Goal: Communication & Community: Answer question/provide support

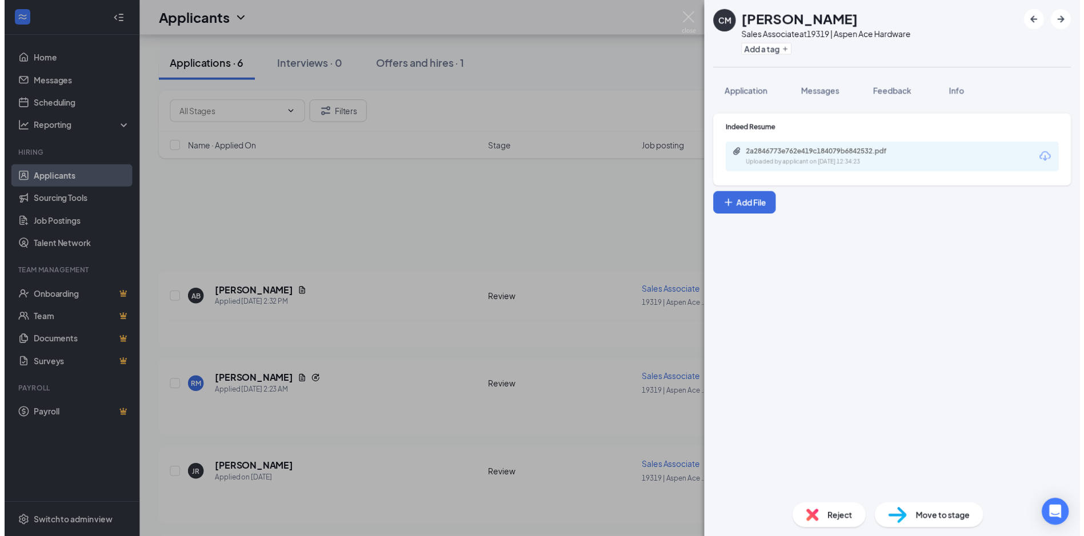
scroll to position [268, 0]
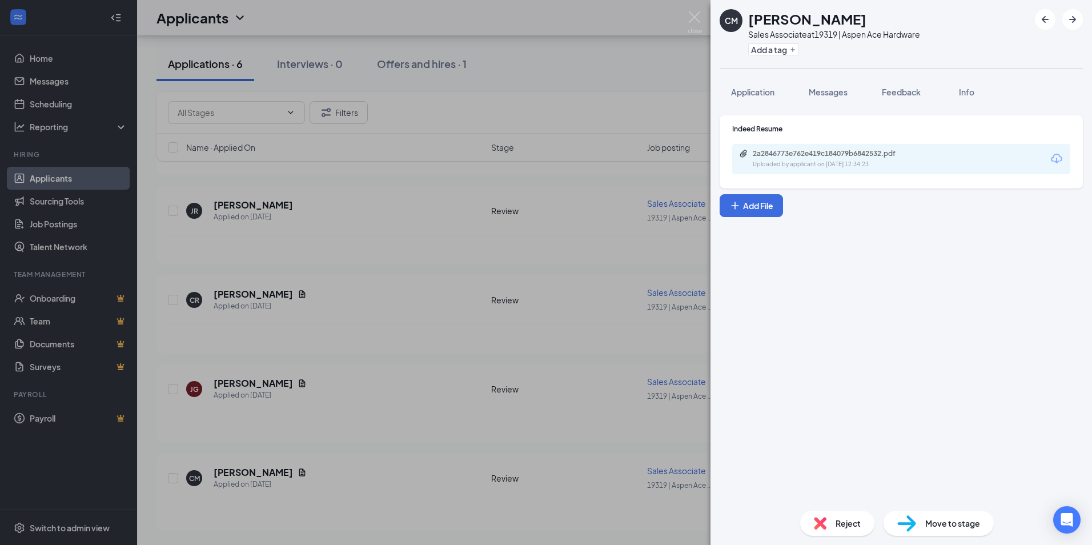
click at [569, 158] on div "CM [PERSON_NAME] Sales Associate at 19319 | Aspen Ace Hardware Add a tag Applic…" at bounding box center [546, 272] width 1092 height 545
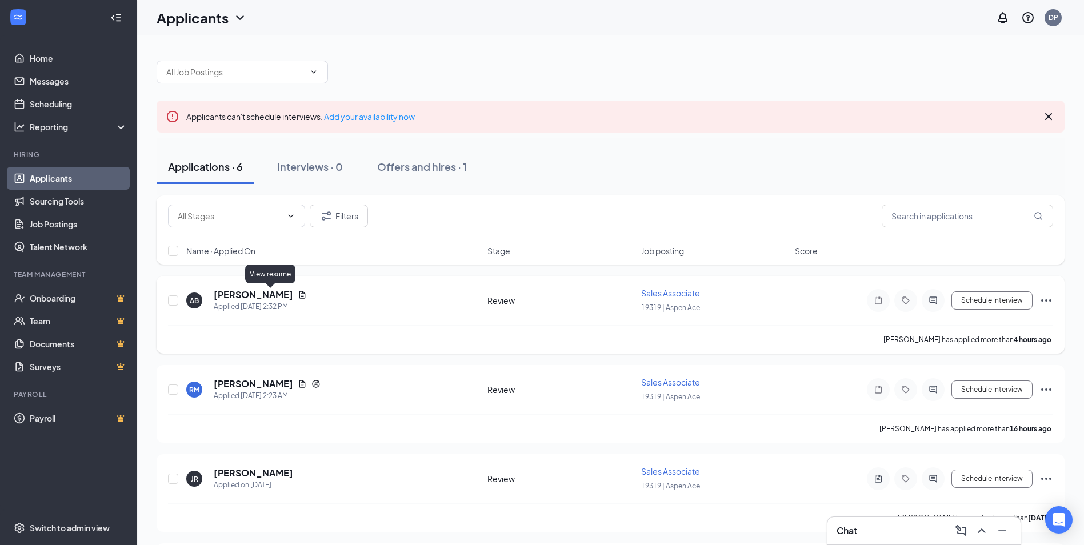
click at [299, 297] on icon "Document" at bounding box center [302, 294] width 6 height 7
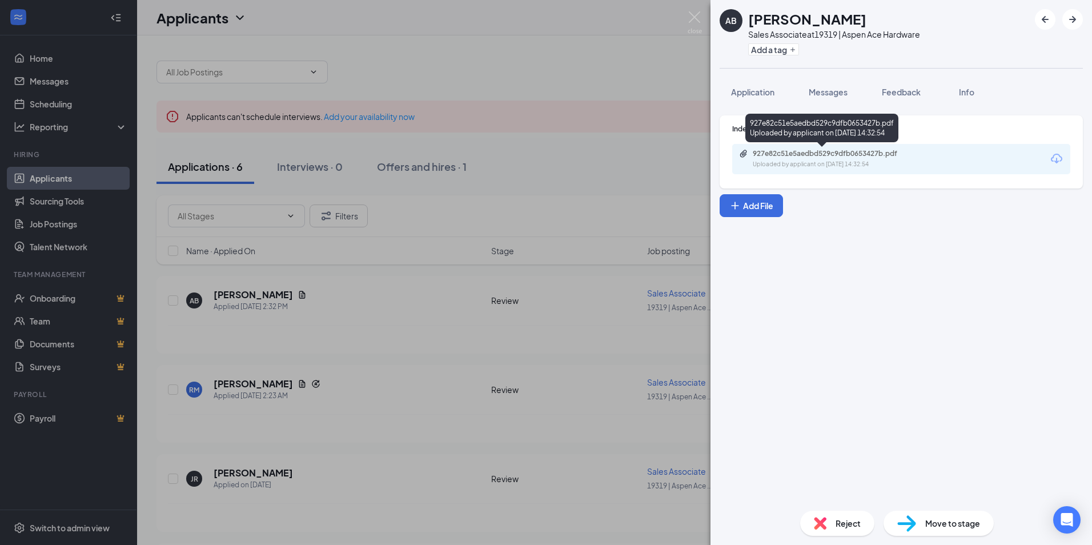
click at [793, 154] on div "927e82c51e5aedbd529c9dfb0653427b.pdf" at bounding box center [833, 153] width 160 height 9
click at [656, 53] on div "AB [PERSON_NAME] Sales Associate at 19319 | Aspen Ace Hardware Add a tag Applic…" at bounding box center [546, 272] width 1092 height 545
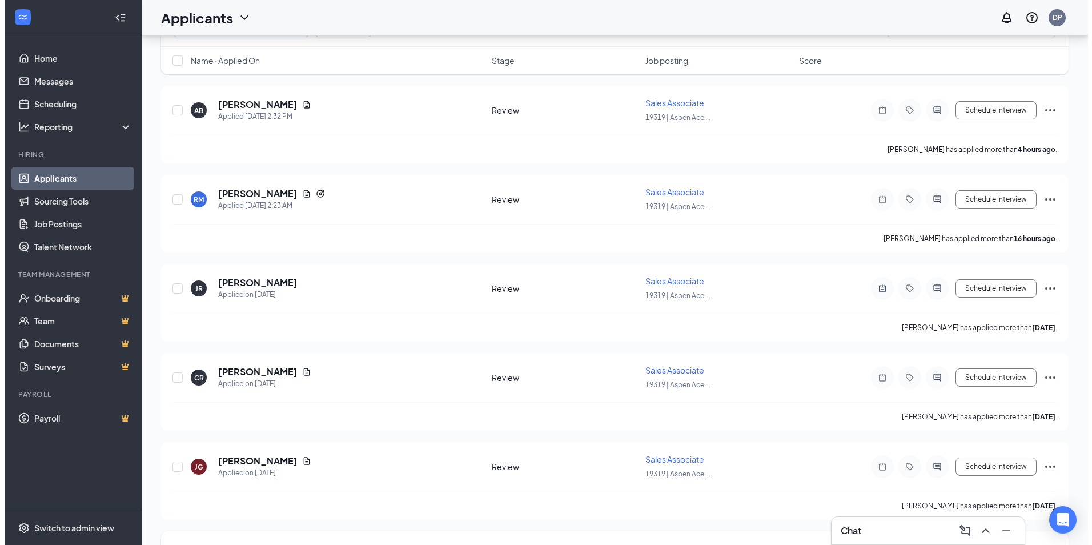
scroll to position [268, 0]
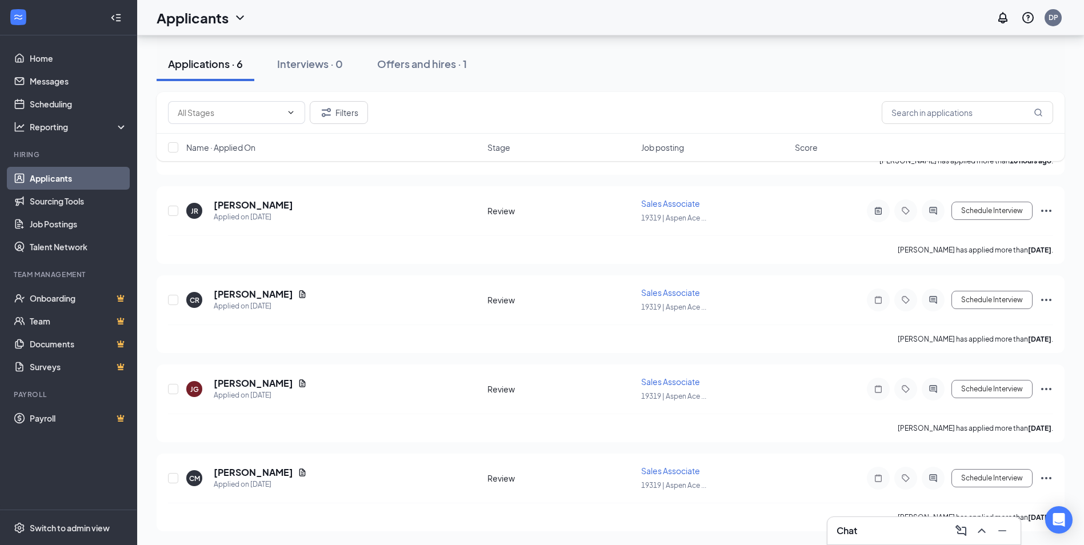
click at [918, 533] on div "Chat" at bounding box center [923, 531] width 175 height 18
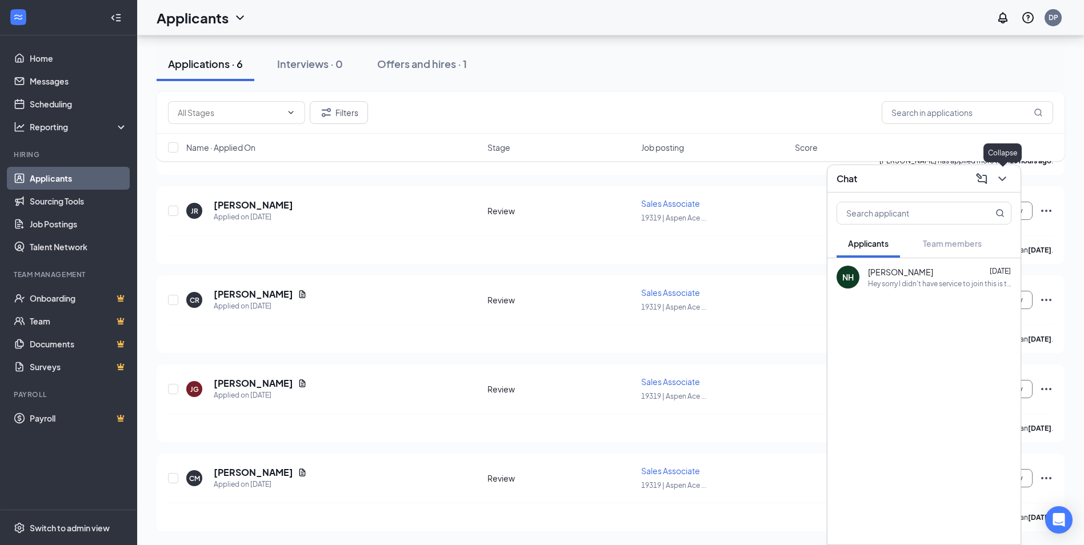
click at [1001, 181] on icon "ChevronDown" at bounding box center [1002, 179] width 14 height 14
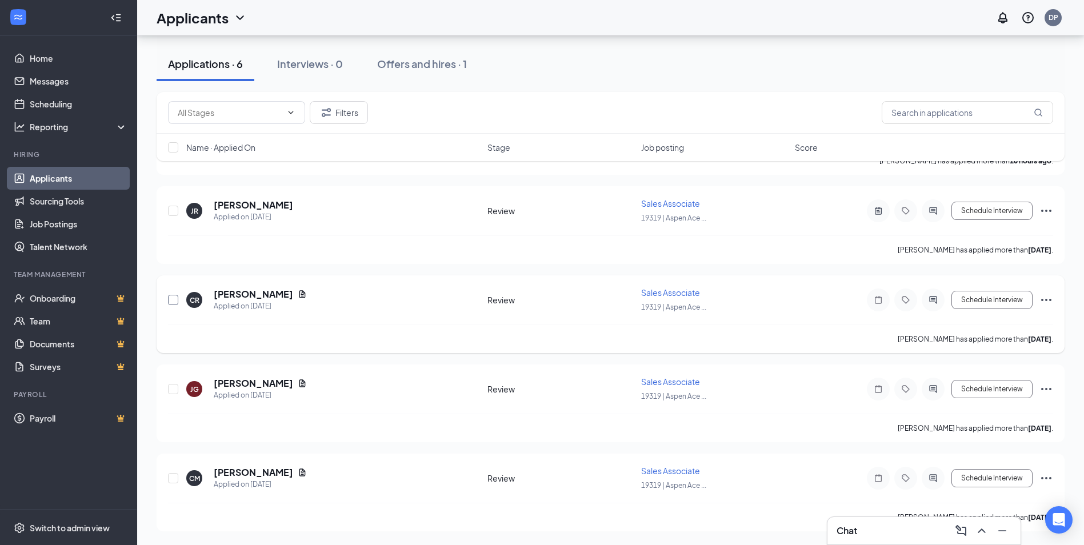
click at [169, 299] on input "checkbox" at bounding box center [173, 300] width 10 height 10
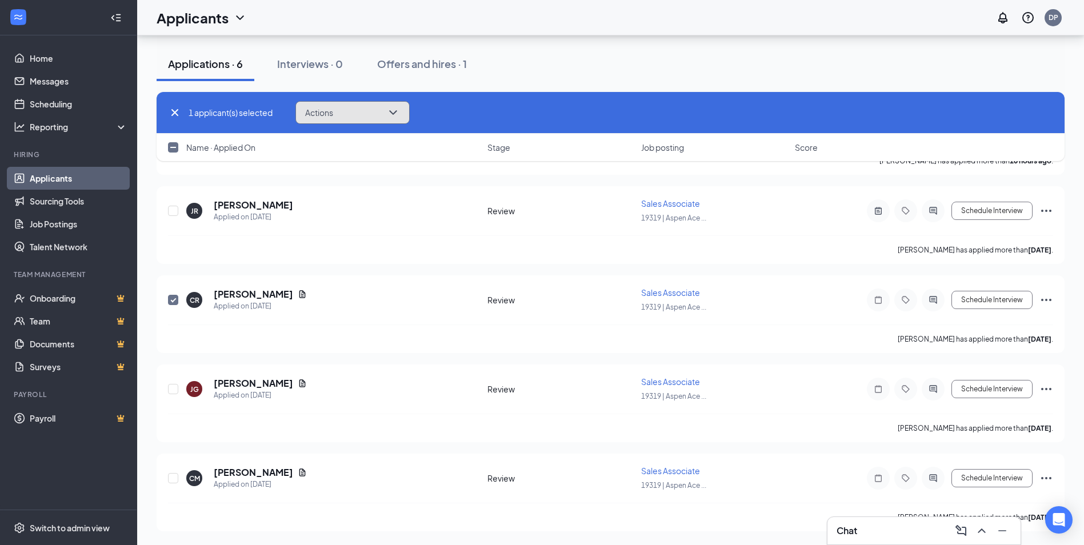
click at [392, 110] on icon "ChevronDown" at bounding box center [393, 113] width 14 height 14
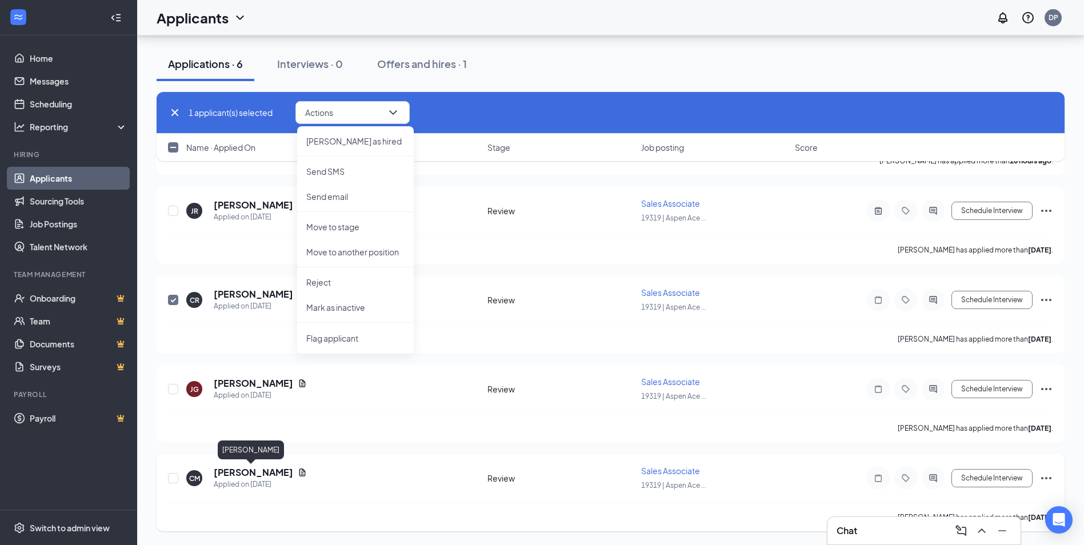
click at [246, 474] on h5 "[PERSON_NAME]" at bounding box center [253, 472] width 79 height 13
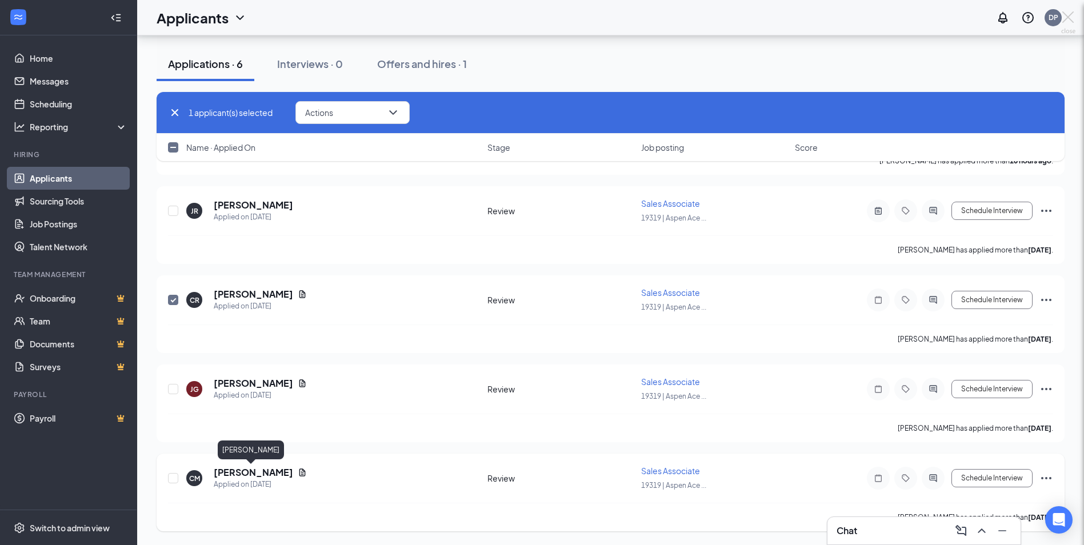
checkbox input "false"
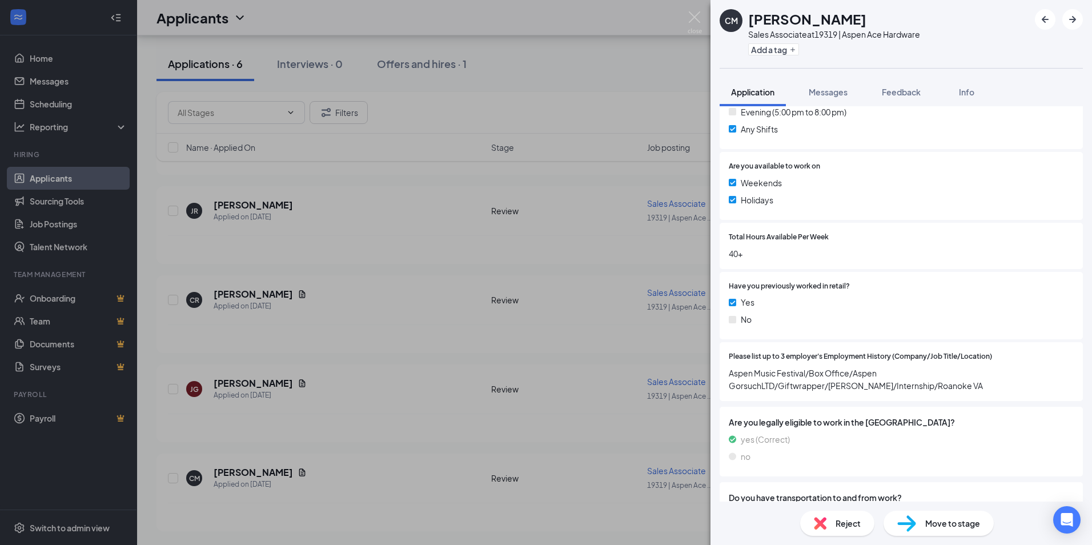
scroll to position [400, 0]
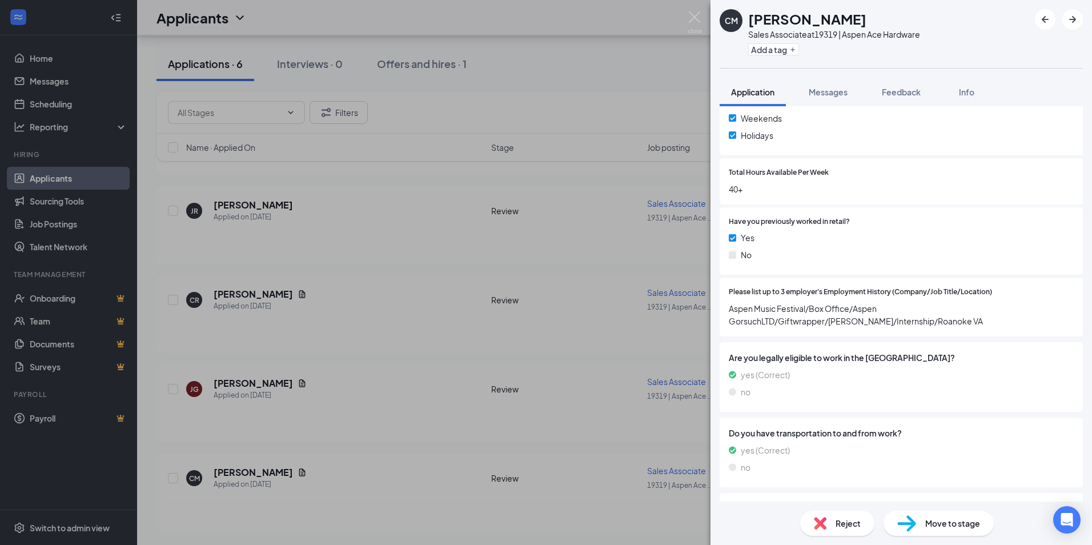
click at [277, 472] on div "CM [PERSON_NAME] Sales Associate at 19319 | Aspen Ace Hardware Add a tag Applic…" at bounding box center [546, 272] width 1092 height 545
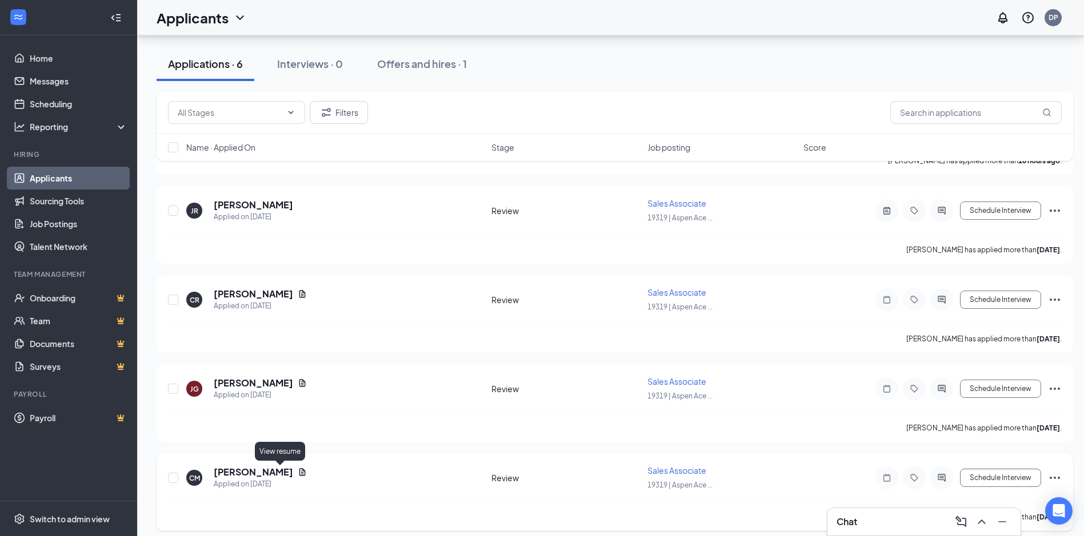
click at [298, 472] on icon "Document" at bounding box center [302, 472] width 9 height 9
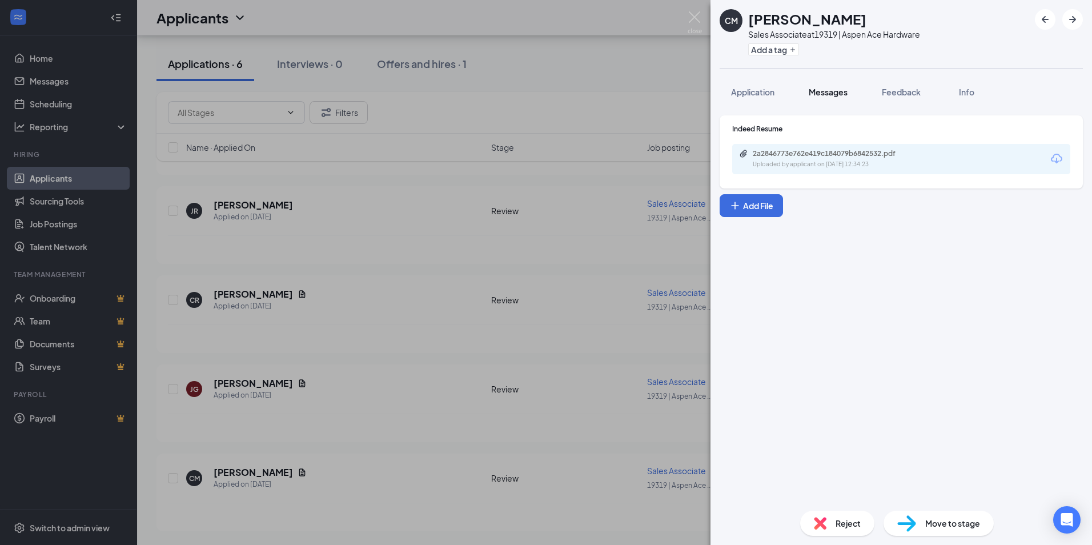
click at [818, 93] on span "Messages" at bounding box center [828, 92] width 39 height 10
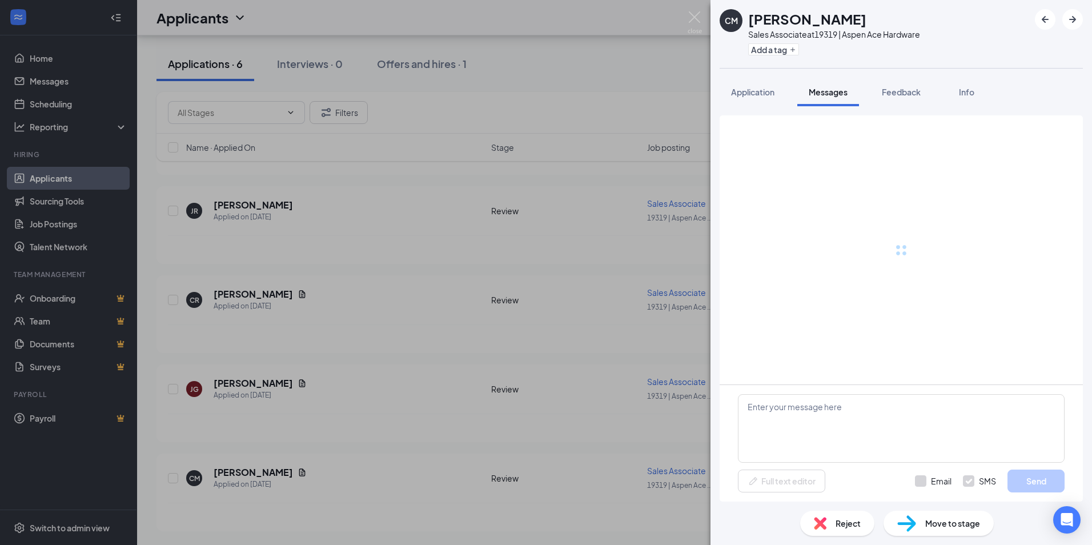
scroll to position [12, 0]
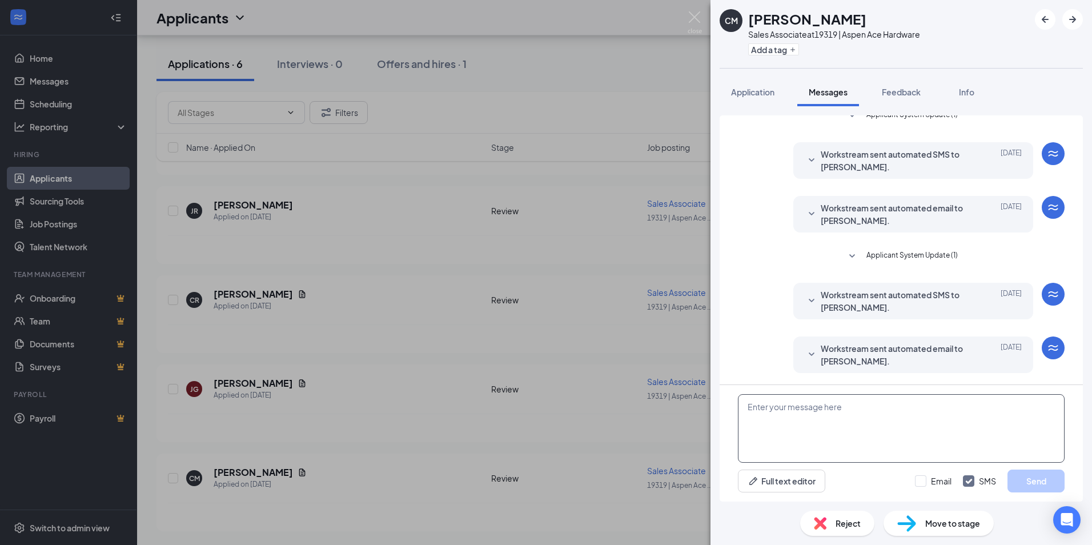
click at [877, 403] on textarea at bounding box center [901, 428] width 327 height 69
type textarea "h"
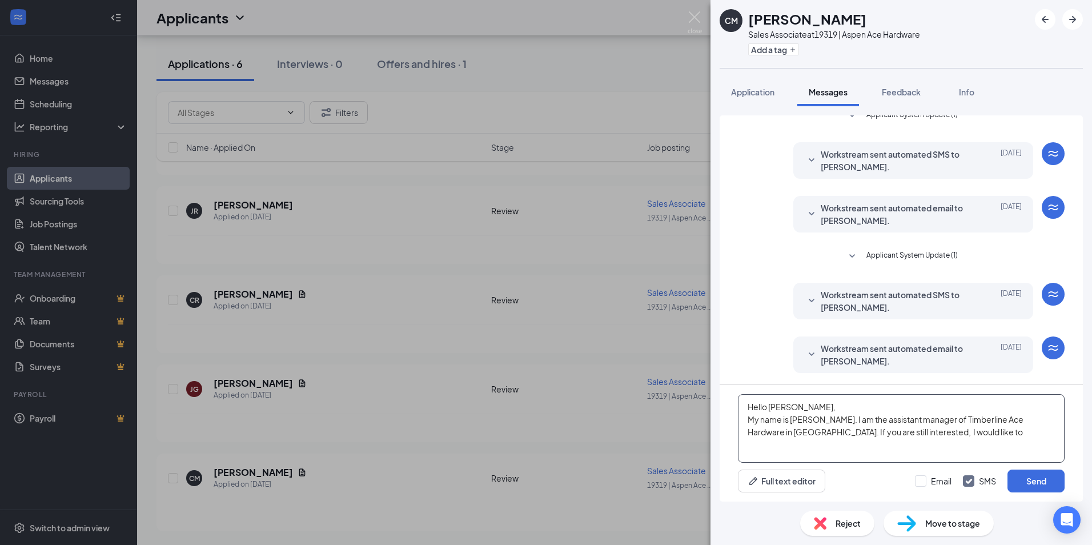
click at [935, 434] on textarea "Hello [PERSON_NAME], My name is [PERSON_NAME]. I am the assistant manager of Ti…" at bounding box center [901, 428] width 327 height 69
click at [933, 433] on textarea "Hello [PERSON_NAME], My name is [PERSON_NAME]. I am the assistant manager of Ti…" at bounding box center [901, 428] width 327 height 69
click at [988, 446] on textarea "Hello [PERSON_NAME], My name is [PERSON_NAME]. I am the assistant manager of Ti…" at bounding box center [901, 428] width 327 height 69
click at [1050, 444] on textarea "Hello [PERSON_NAME], My name is [PERSON_NAME]. I am the assistant manager of Ti…" at bounding box center [901, 428] width 327 height 69
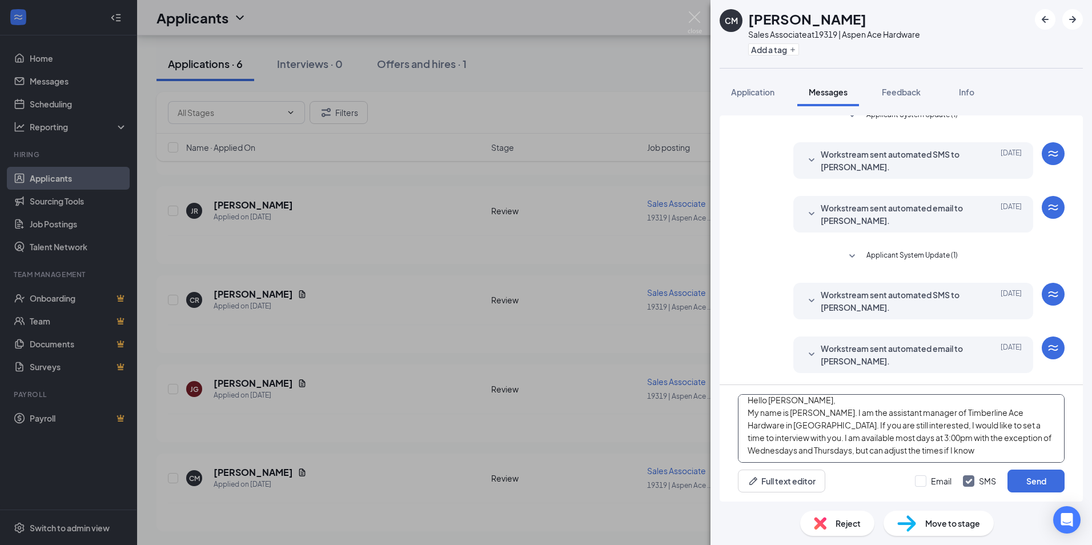
drag, startPoint x: 853, startPoint y: 459, endPoint x: 991, endPoint y: 458, distance: 137.7
click at [991, 458] on textarea "Hello [PERSON_NAME], My name is [PERSON_NAME]. I am the assistant manager of Ti…" at bounding box center [901, 428] width 327 height 69
click at [970, 451] on textarea "Hello [PERSON_NAME], My name is [PERSON_NAME]. I am the assistant manager of Ti…" at bounding box center [901, 428] width 327 height 69
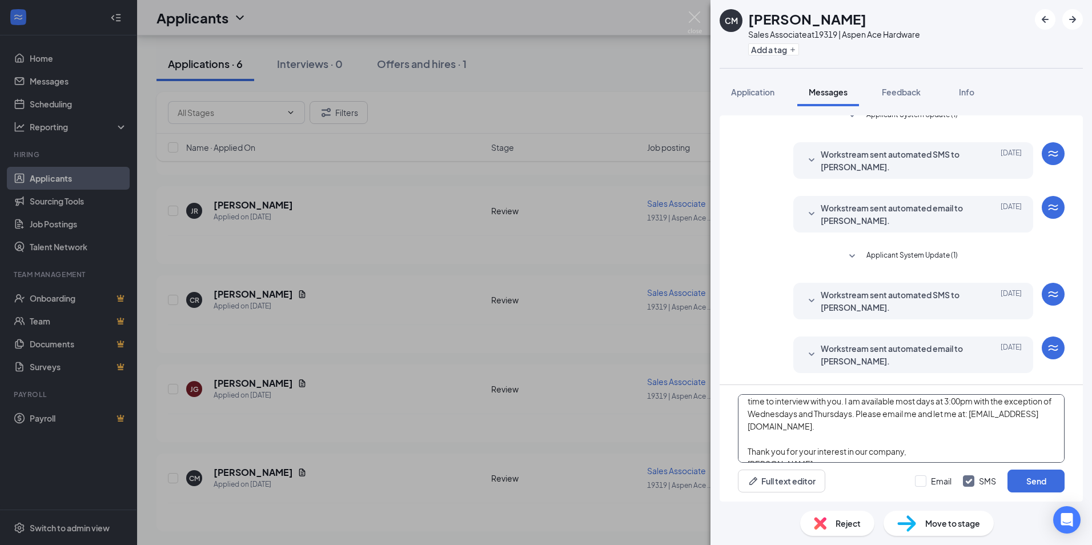
scroll to position [57, 0]
drag, startPoint x: 744, startPoint y: 406, endPoint x: 1028, endPoint y: 464, distance: 289.8
click at [1028, 464] on div "Hello [PERSON_NAME], My name is [PERSON_NAME]. I am the assistant manager of Ti…" at bounding box center [901, 443] width 363 height 117
type textarea "Hello [PERSON_NAME], My name is [PERSON_NAME]. I am the assistant manager of Ti…"
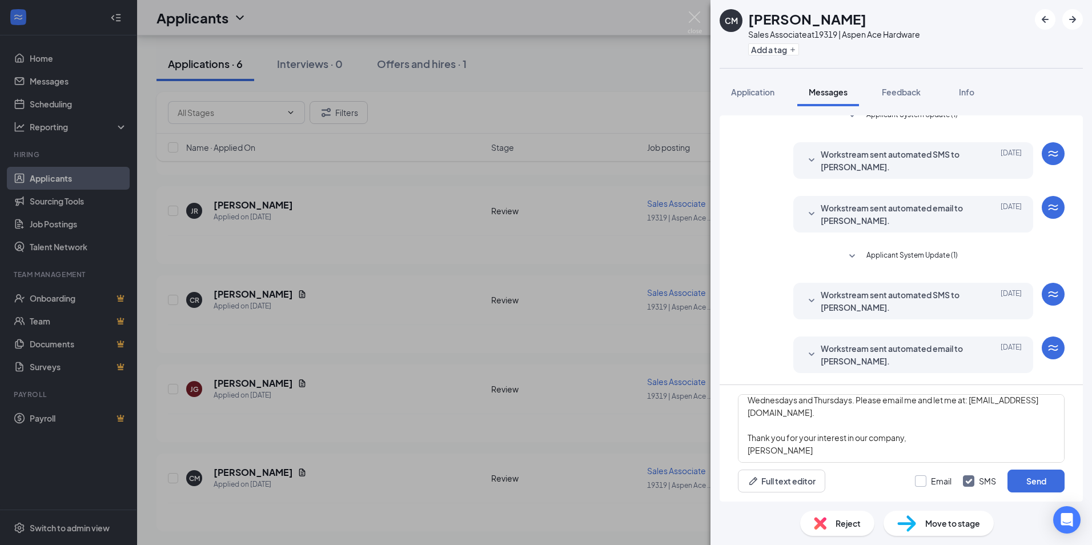
click at [922, 482] on input "Email" at bounding box center [933, 480] width 37 height 11
checkbox input "true"
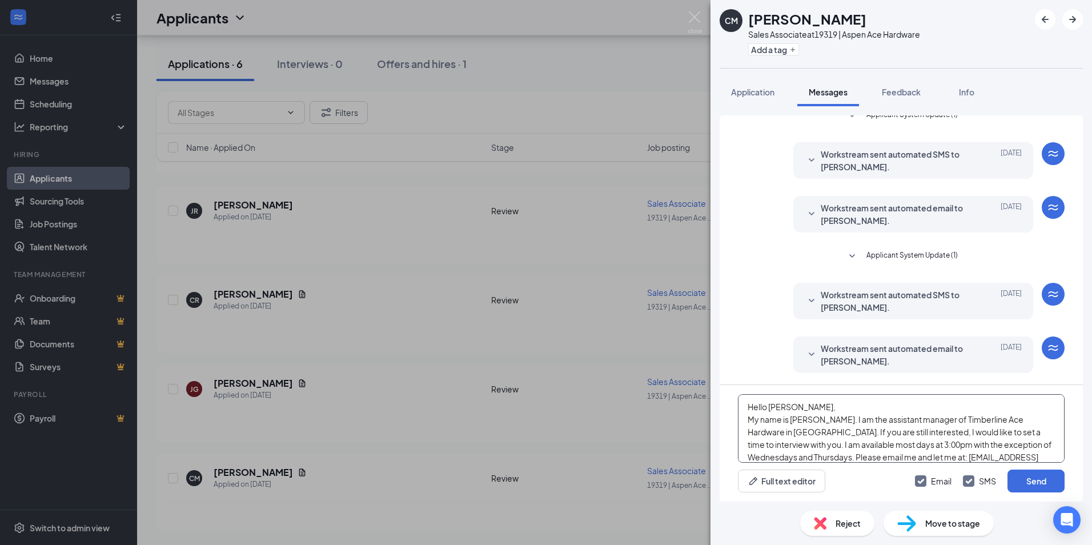
click at [889, 429] on textarea "Hello [PERSON_NAME], My name is [PERSON_NAME]. I am the assistant manager of Ti…" at bounding box center [901, 428] width 327 height 69
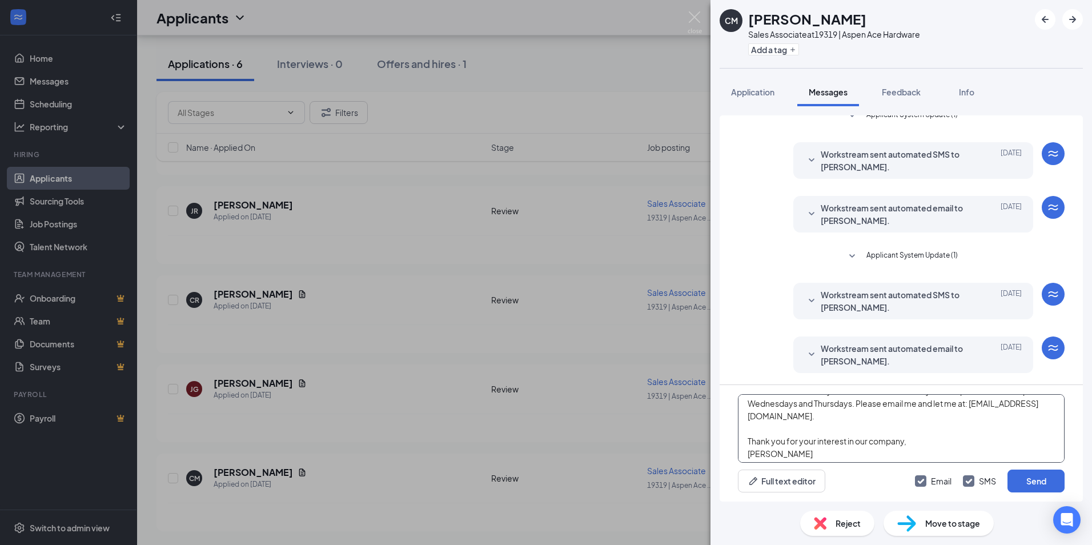
scroll to position [57, 0]
drag, startPoint x: 744, startPoint y: 406, endPoint x: 909, endPoint y: 459, distance: 173.6
click at [909, 459] on textarea "Hello [PERSON_NAME], My name is [PERSON_NAME]. I am the assistant manager of Ti…" at bounding box center [901, 428] width 327 height 69
click at [1038, 479] on button "Send" at bounding box center [1036, 481] width 57 height 23
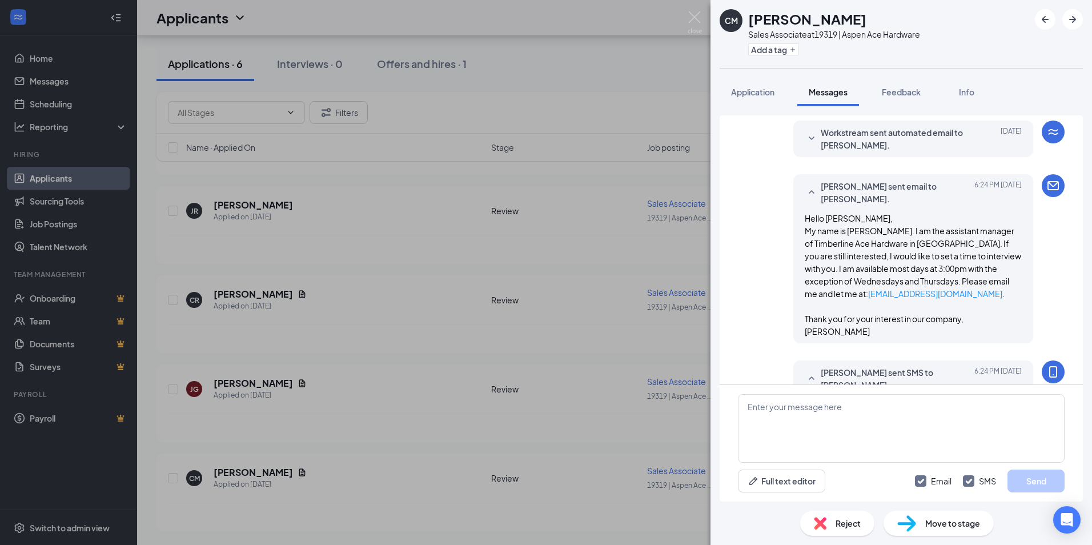
scroll to position [373, 0]
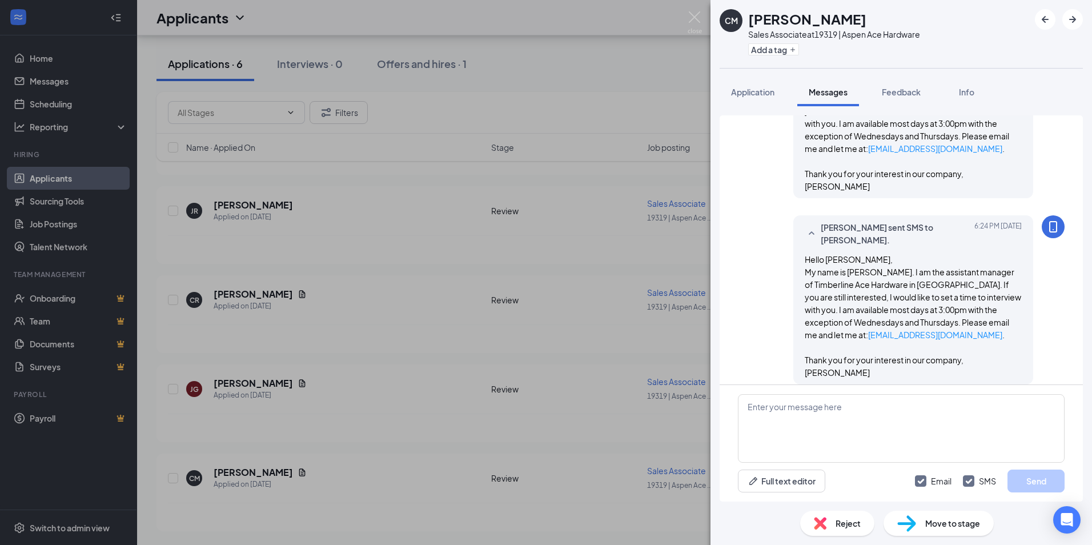
click at [633, 72] on div "CM [PERSON_NAME] Sales Associate at 19319 | Aspen Ace Hardware Add a tag Applic…" at bounding box center [546, 272] width 1092 height 545
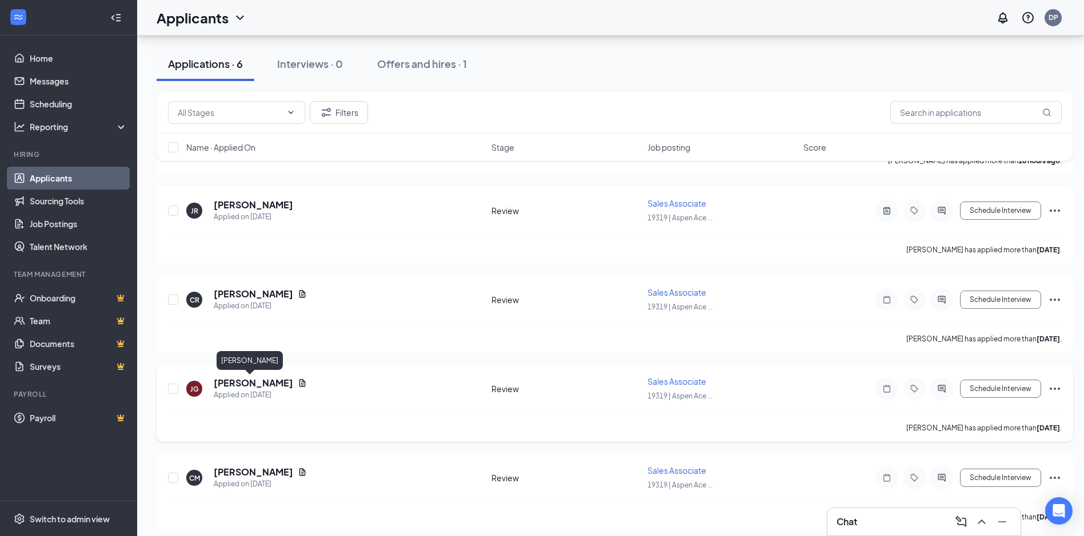
click at [236, 384] on h5 "[PERSON_NAME]" at bounding box center [253, 383] width 79 height 13
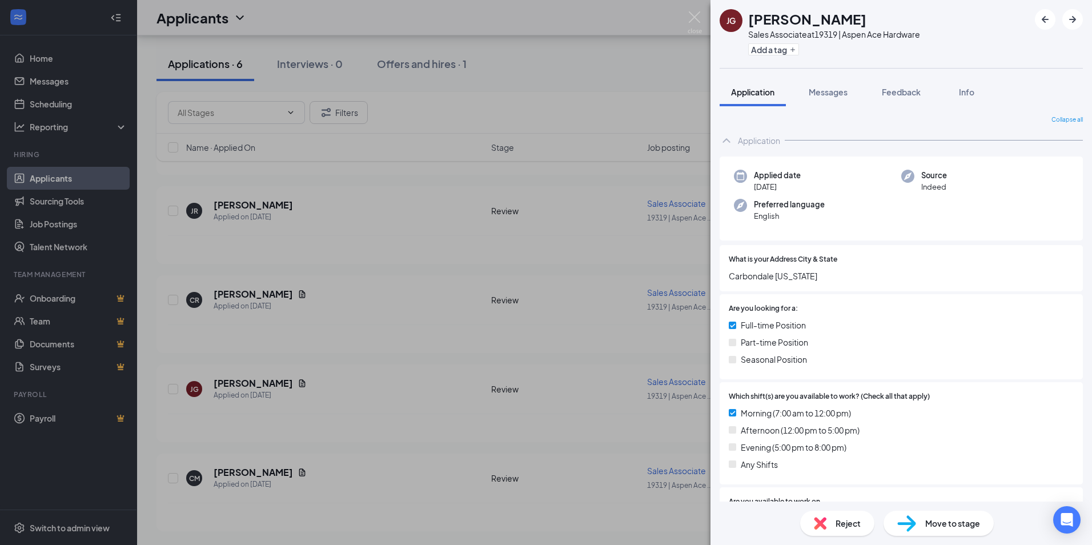
click at [277, 382] on div "[PERSON_NAME] Sales Associate at 19319 | Aspen Ace Hardware Add a tag Applicati…" at bounding box center [546, 272] width 1092 height 545
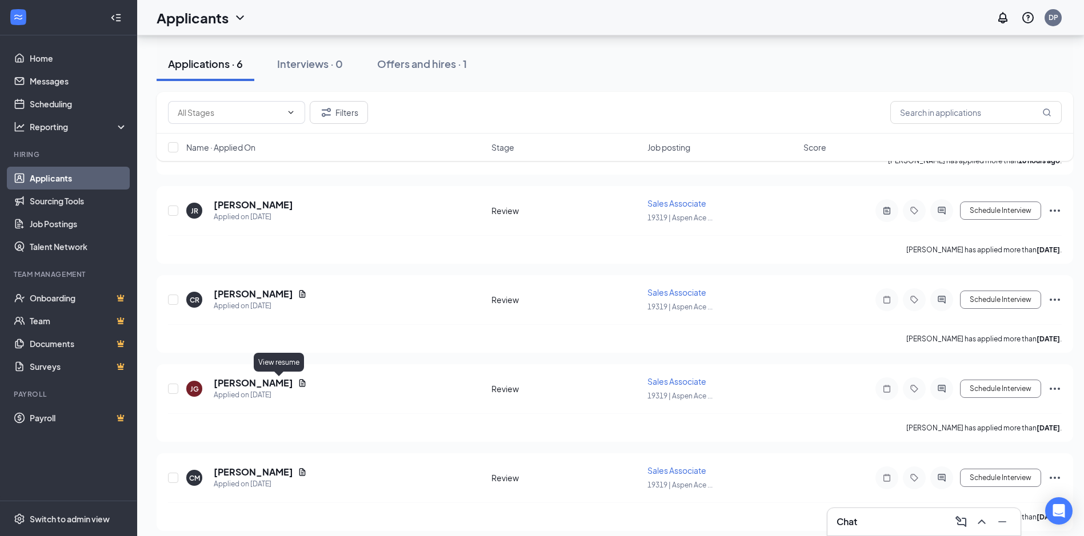
click at [298, 382] on icon "Document" at bounding box center [302, 383] width 9 height 9
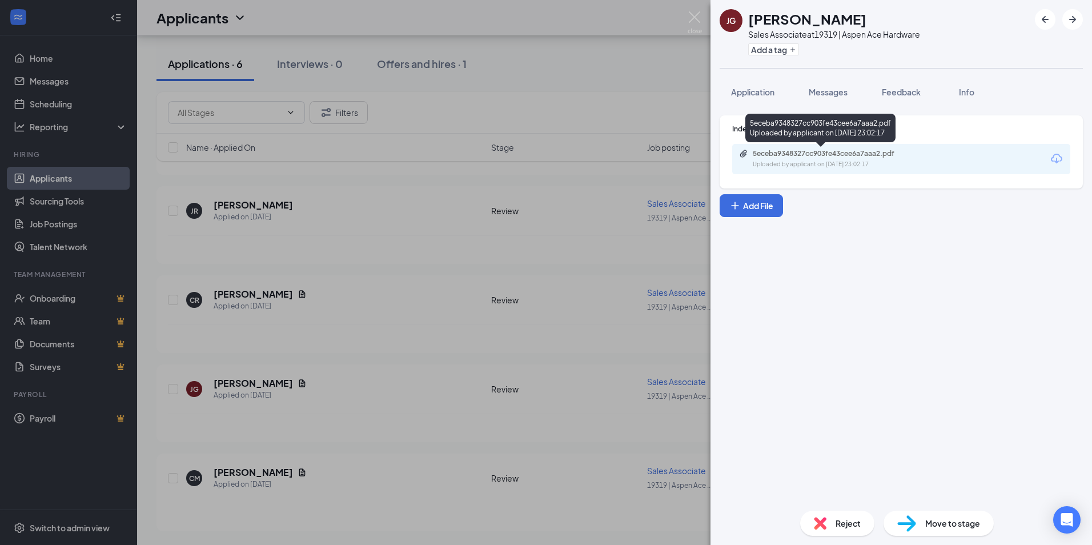
click at [786, 153] on div "5eceba9348327cc903fe43cee6a7aaa2.pdf" at bounding box center [833, 153] width 160 height 9
click at [474, 173] on div "[PERSON_NAME] Sales Associate at 19319 | Aspen Ace Hardware Add a tag Applicati…" at bounding box center [546, 272] width 1092 height 545
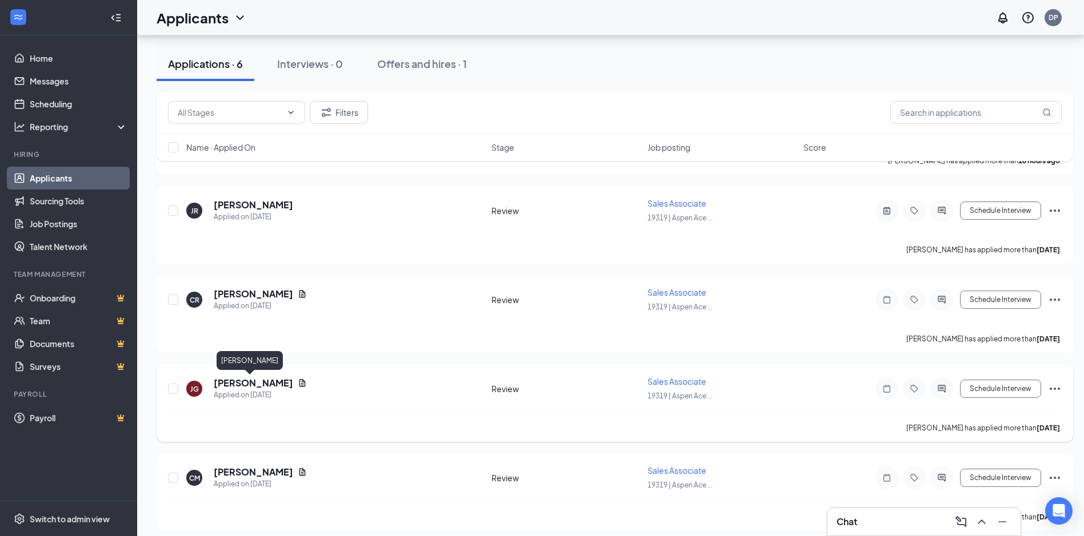
click at [233, 383] on h5 "[PERSON_NAME]" at bounding box center [253, 383] width 79 height 13
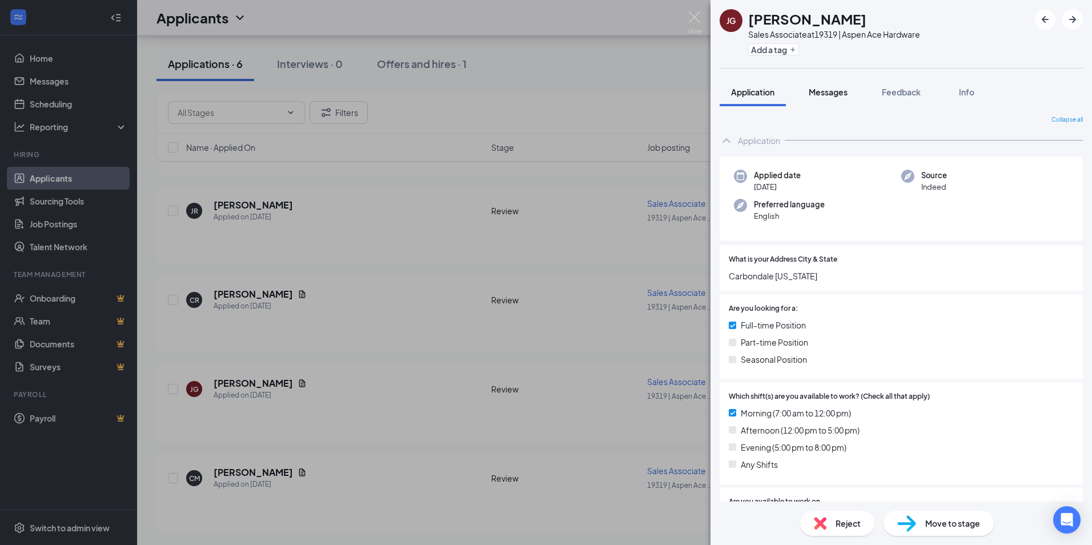
click at [825, 90] on span "Messages" at bounding box center [828, 92] width 39 height 10
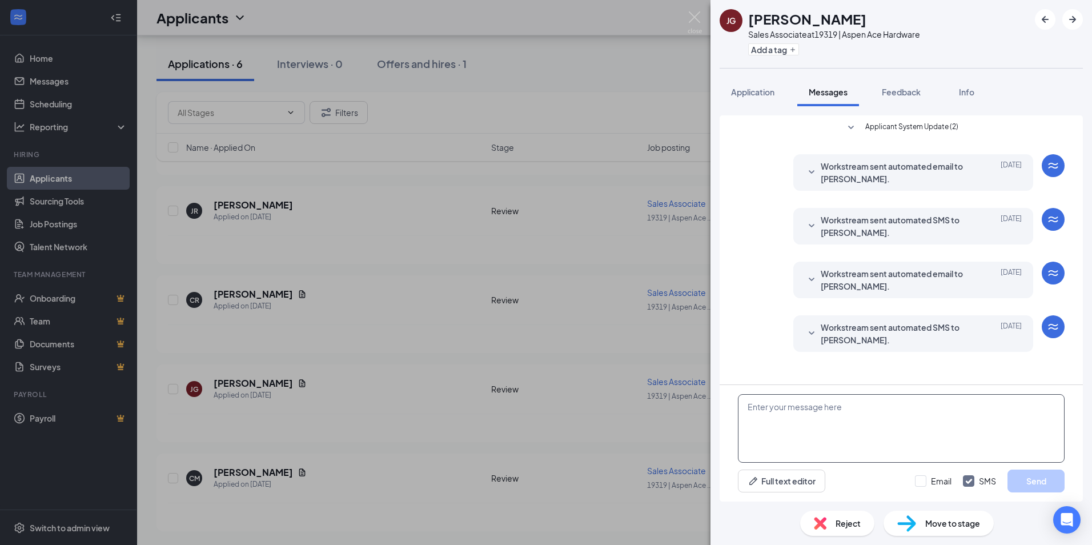
paste textarea "Hello [PERSON_NAME], My name is [PERSON_NAME]. I am the assistant manager of Ti…"
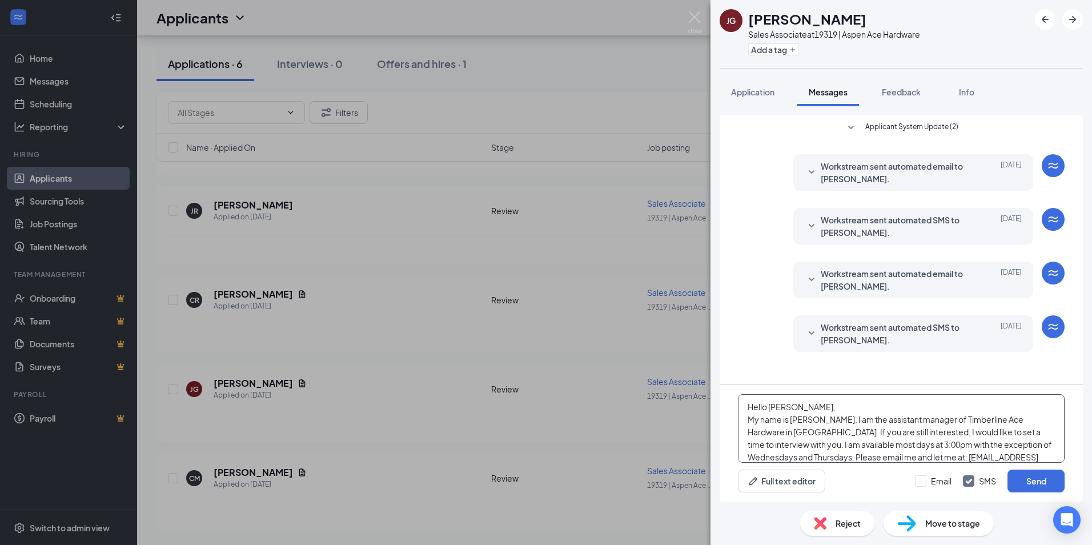
drag, startPoint x: 771, startPoint y: 408, endPoint x: 795, endPoint y: 408, distance: 23.4
click at [795, 408] on textarea "Hello [PERSON_NAME], My name is [PERSON_NAME]. I am the assistant manager of Ti…" at bounding box center [901, 428] width 327 height 69
type textarea "Hello [PERSON_NAME], My name is [PERSON_NAME]. I am the assistant manager of Ti…"
click at [924, 482] on input "Email" at bounding box center [933, 480] width 37 height 11
checkbox input "true"
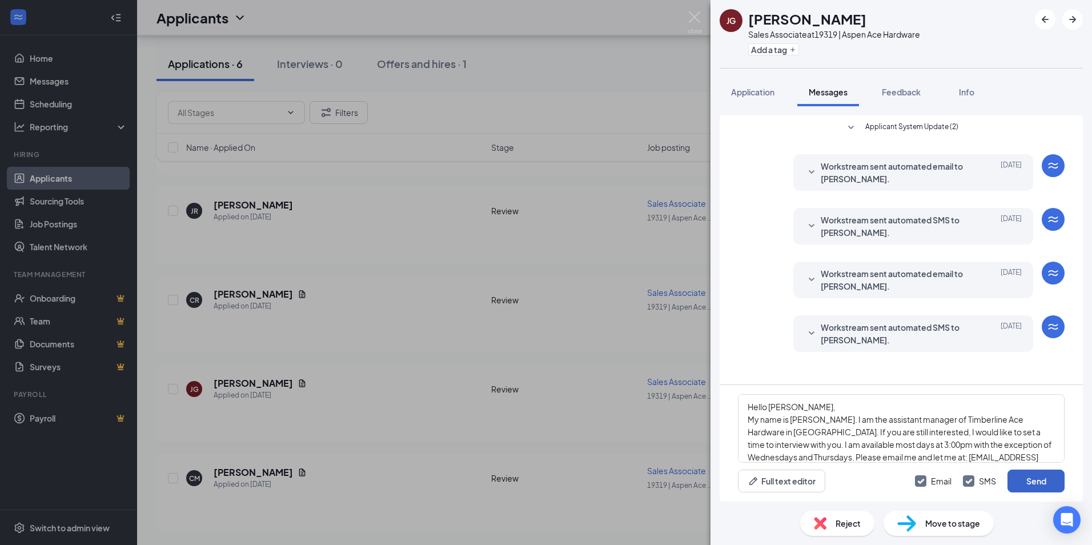
click at [1030, 483] on button "Send" at bounding box center [1036, 481] width 57 height 23
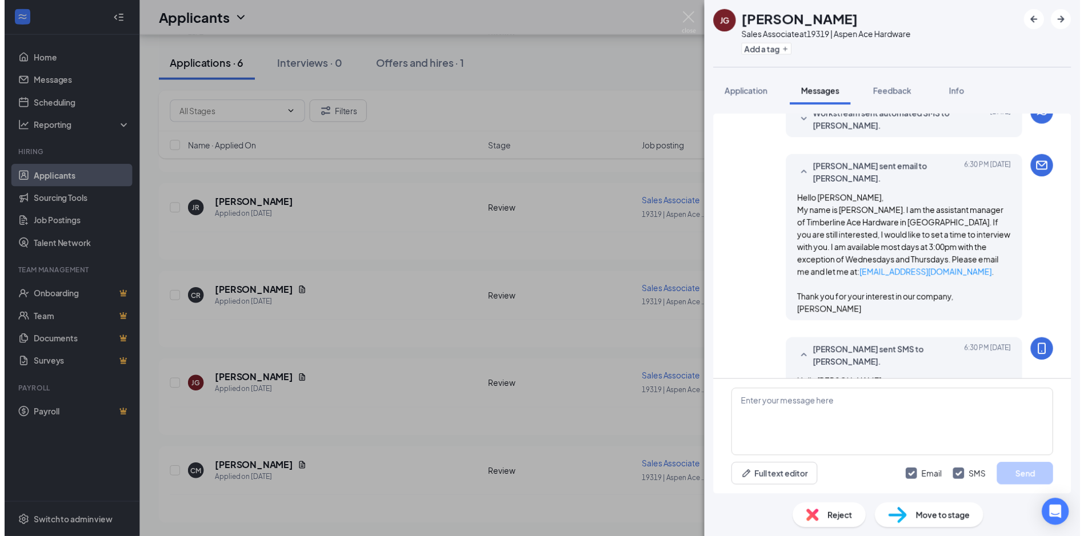
scroll to position [340, 0]
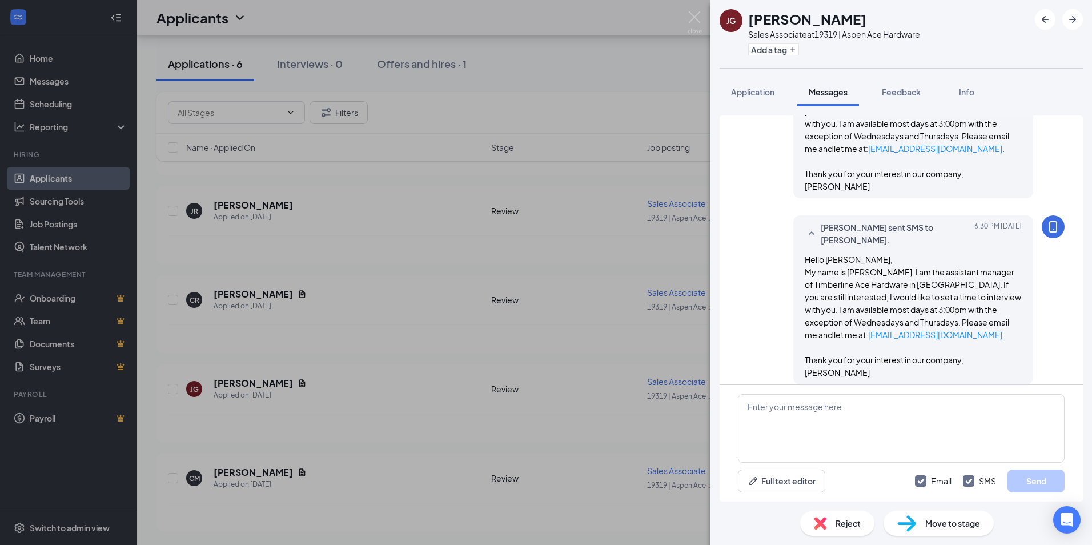
click at [276, 469] on div "[PERSON_NAME] Sales Associate at 19319 | Aspen Ace Hardware Add a tag Applicati…" at bounding box center [546, 272] width 1092 height 545
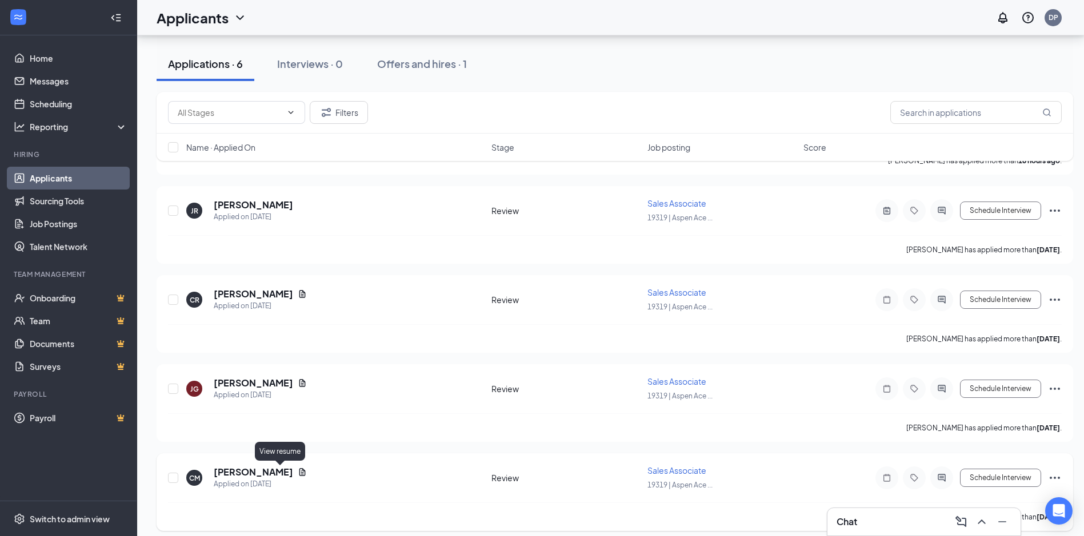
click at [298, 474] on icon "Document" at bounding box center [302, 472] width 9 height 9
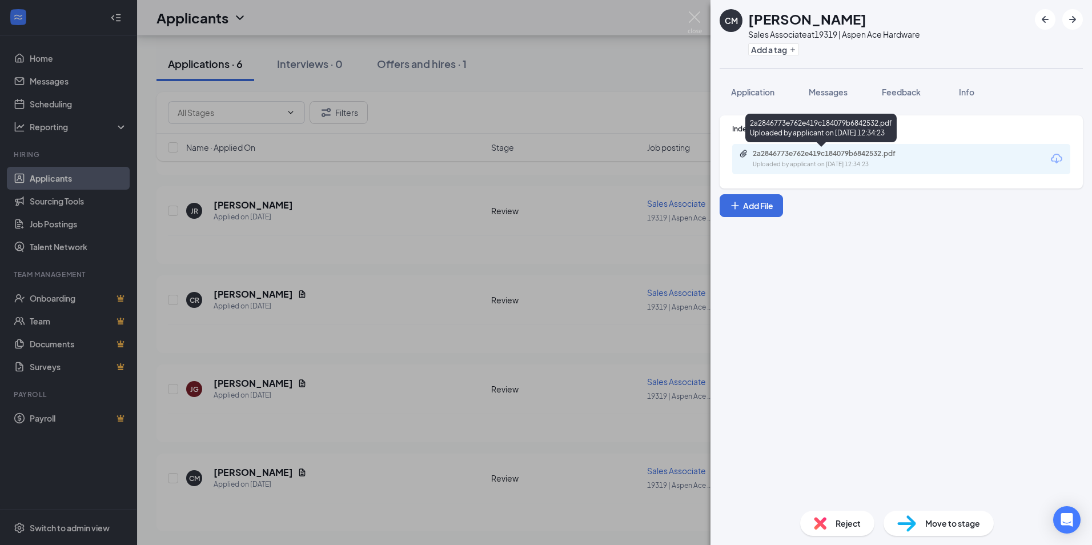
click at [853, 156] on div "2a2846773e762e419c184079b6842532.pdf" at bounding box center [833, 153] width 160 height 9
click at [528, 78] on div "CM [PERSON_NAME] Sales Associate at 19319 | Aspen Ace Hardware Add a tag Applic…" at bounding box center [546, 272] width 1092 height 545
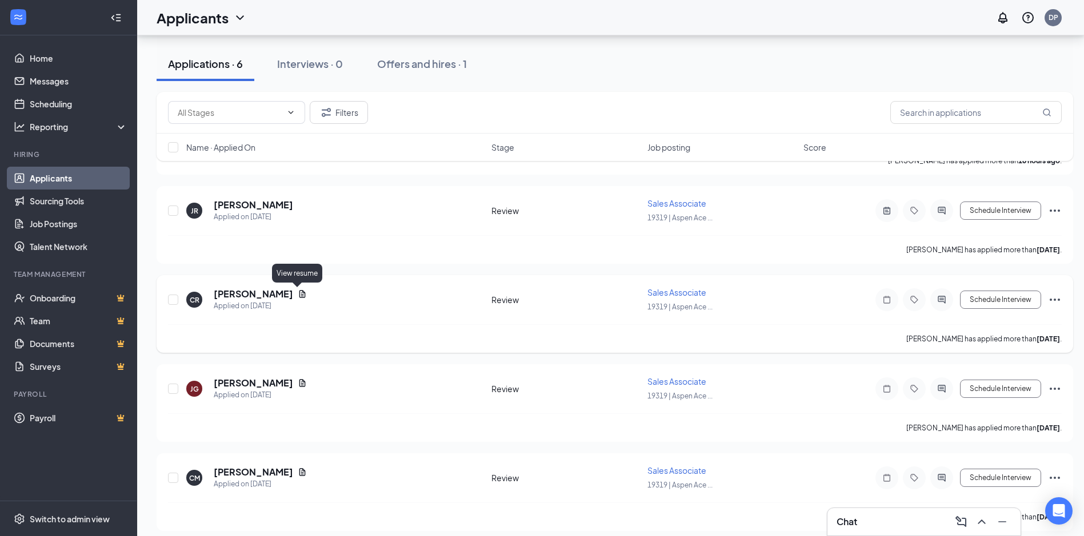
click at [299, 293] on icon "Document" at bounding box center [302, 293] width 6 height 7
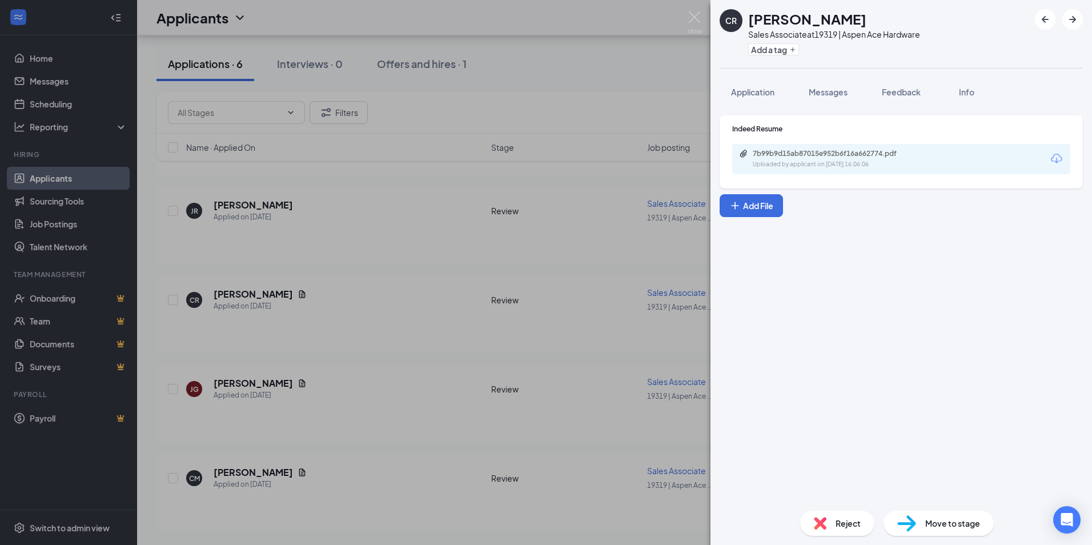
click at [797, 148] on div "7b99b9d15ab87015e952b6f16a662774.pdf Uploaded by applicant on [DATE] 16:06:06" at bounding box center [901, 159] width 338 height 30
click at [801, 155] on div "7b99b9d15ab87015e952b6f16a662774.pdf" at bounding box center [833, 153] width 160 height 9
click at [755, 206] on button "Add File" at bounding box center [751, 205] width 63 height 23
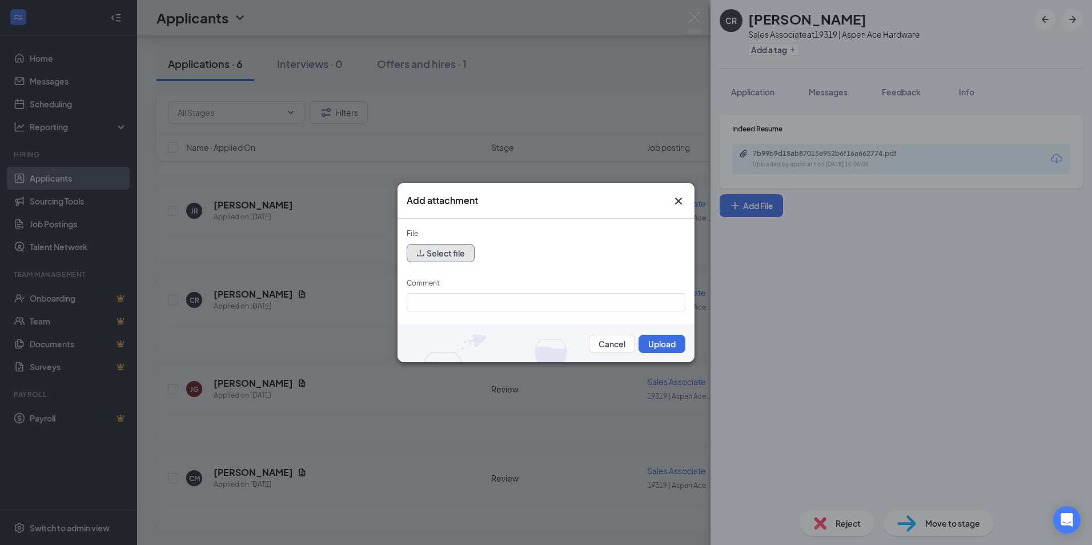
click at [438, 258] on button "Select file" at bounding box center [441, 253] width 68 height 18
click at [607, 345] on button "Cancel" at bounding box center [612, 344] width 46 height 18
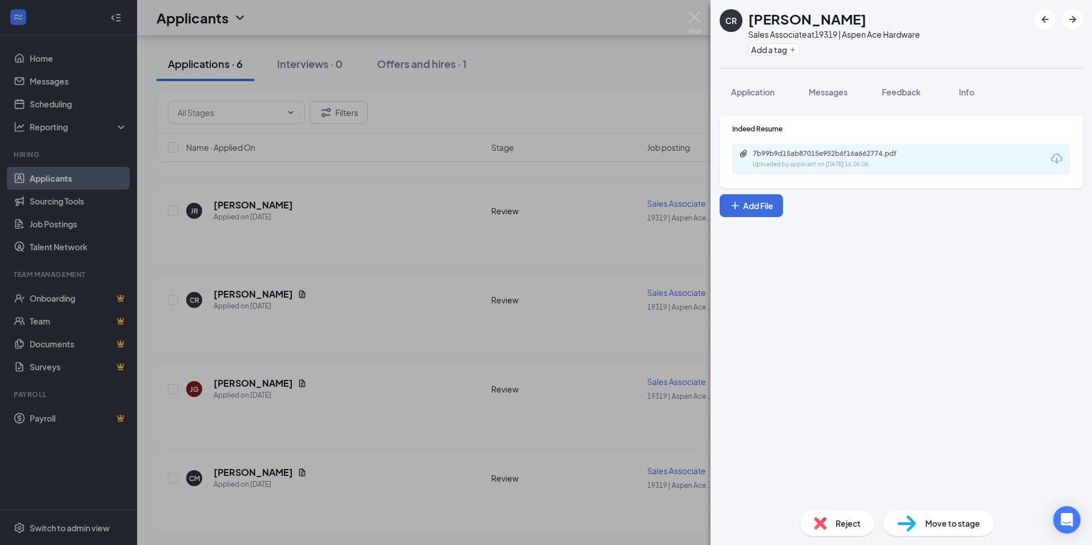
click at [251, 207] on div "CR [PERSON_NAME] Sales Associate at 19319 | Aspen Ace Hardware Add a tag Applic…" at bounding box center [546, 272] width 1092 height 545
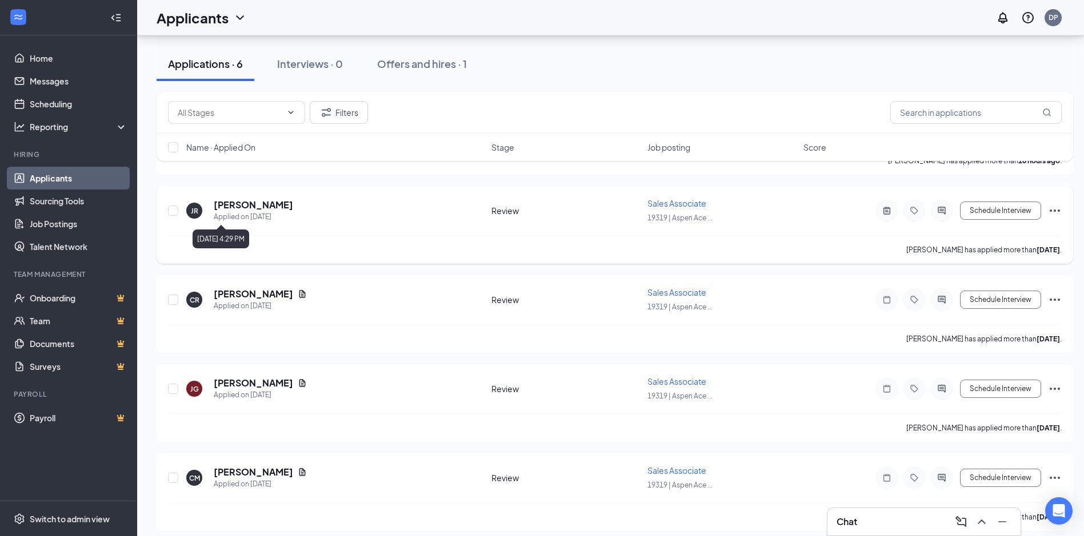
click at [248, 212] on div "Applied on [DATE]" at bounding box center [253, 216] width 79 height 11
click at [246, 208] on h5 "[PERSON_NAME]" at bounding box center [253, 205] width 79 height 13
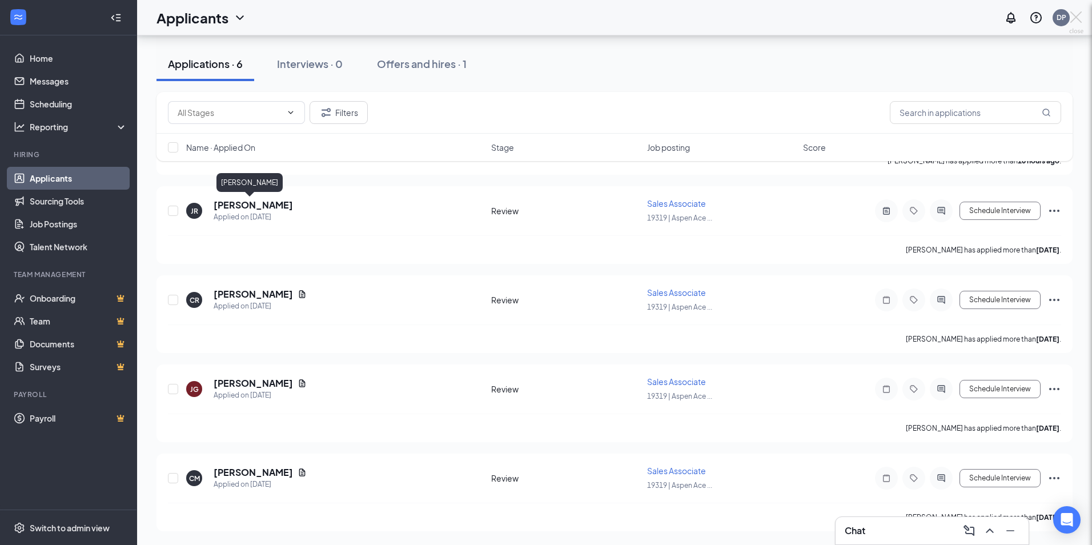
click at [246, 208] on div at bounding box center [546, 272] width 1092 height 545
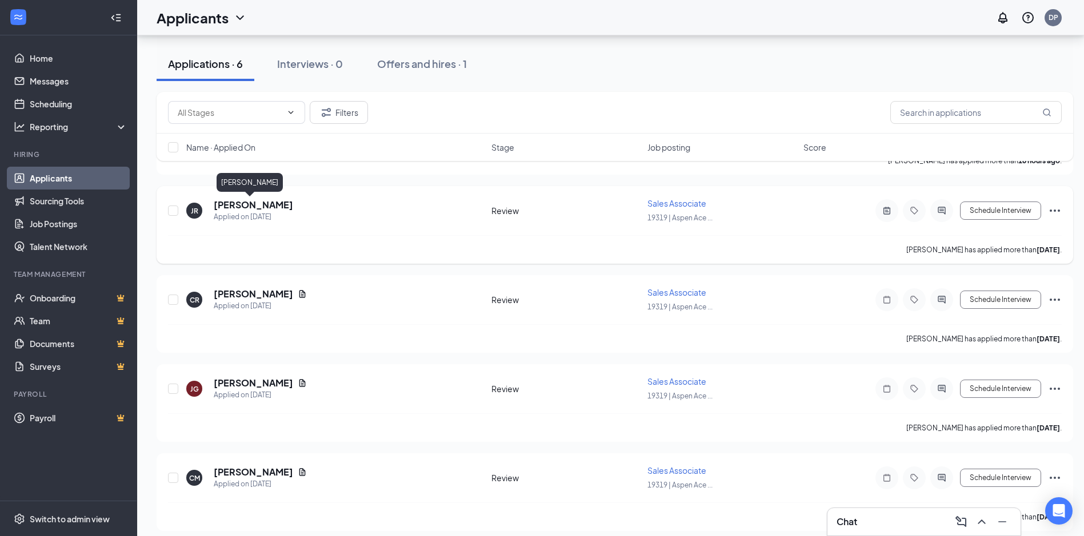
click at [246, 209] on h5 "[PERSON_NAME]" at bounding box center [253, 205] width 79 height 13
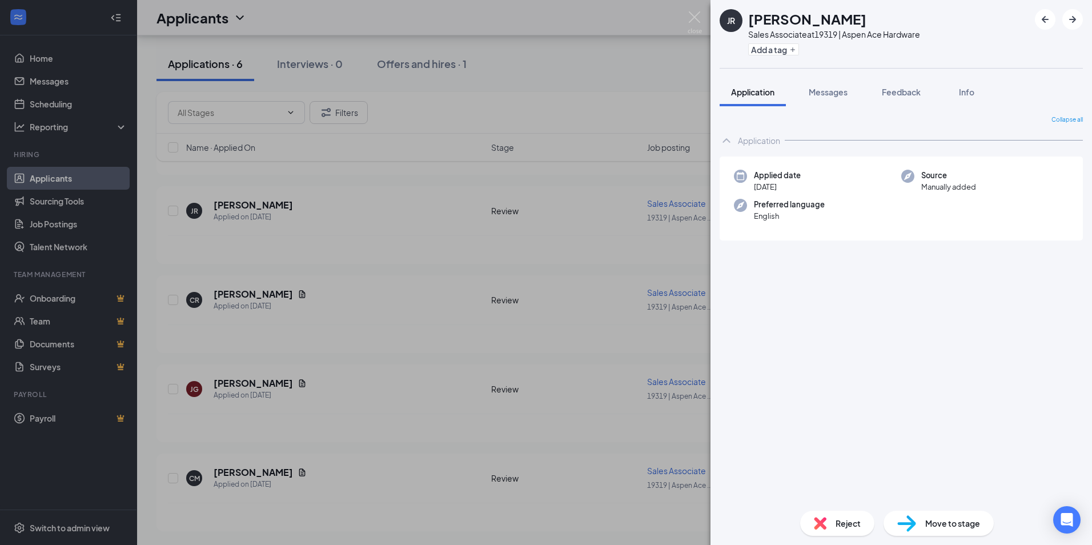
click at [617, 101] on div "JR [PERSON_NAME] Sales Associate at 19319 | Aspen Ace Hardware Add a tag Applic…" at bounding box center [546, 272] width 1092 height 545
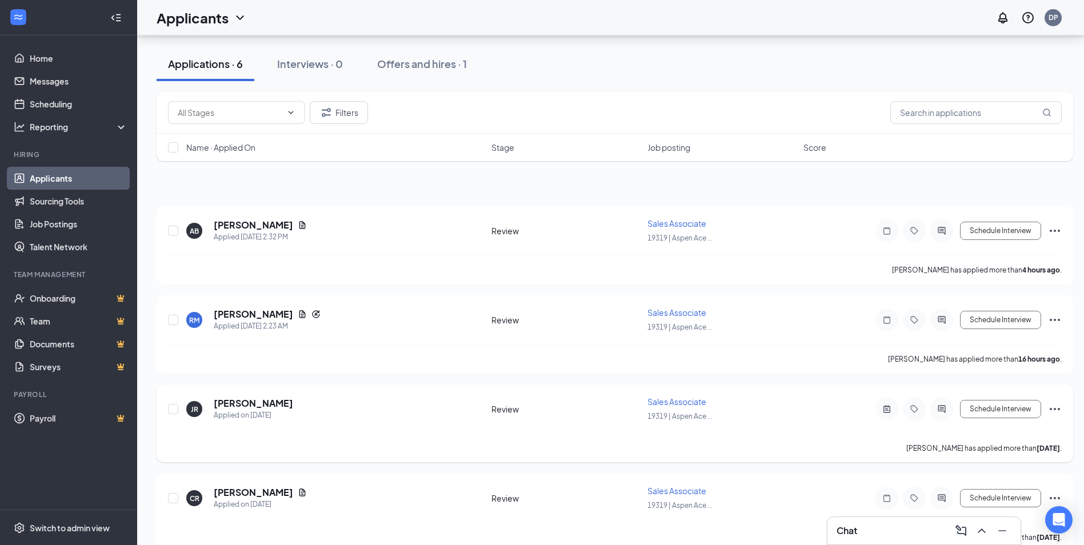
scroll to position [39, 0]
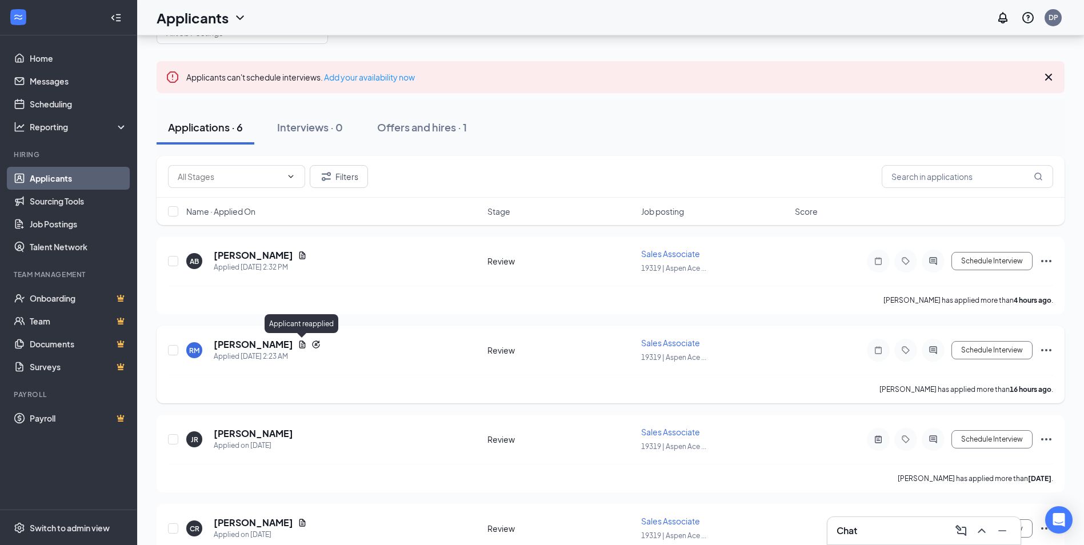
click at [311, 344] on icon "Reapply" at bounding box center [315, 344] width 9 height 9
click at [298, 343] on icon "Document" at bounding box center [302, 344] width 9 height 9
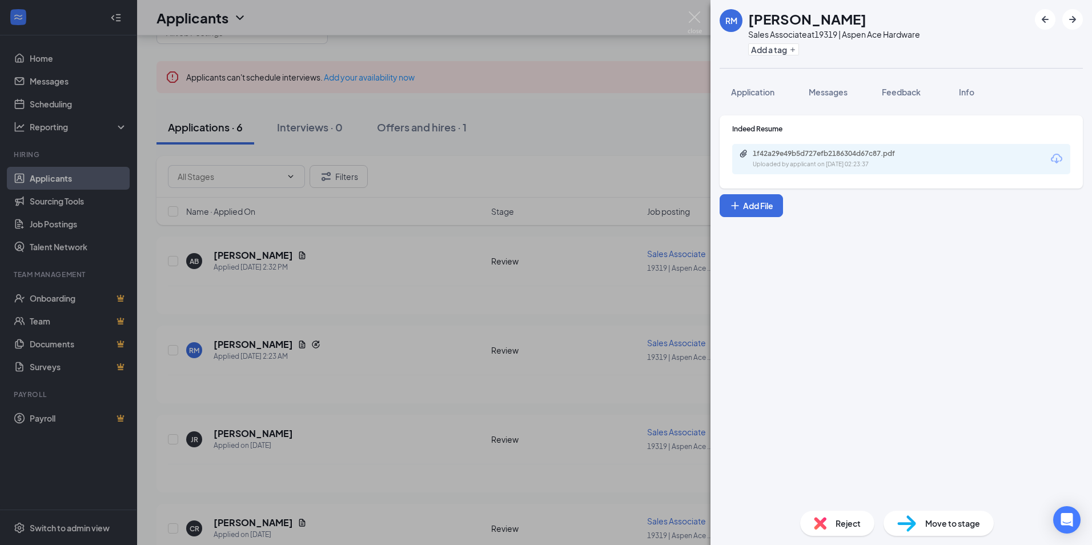
click at [238, 347] on div "RM [PERSON_NAME] Sales Associate at 19319 | Aspen Ace Hardware Add a tag Applic…" at bounding box center [546, 272] width 1092 height 545
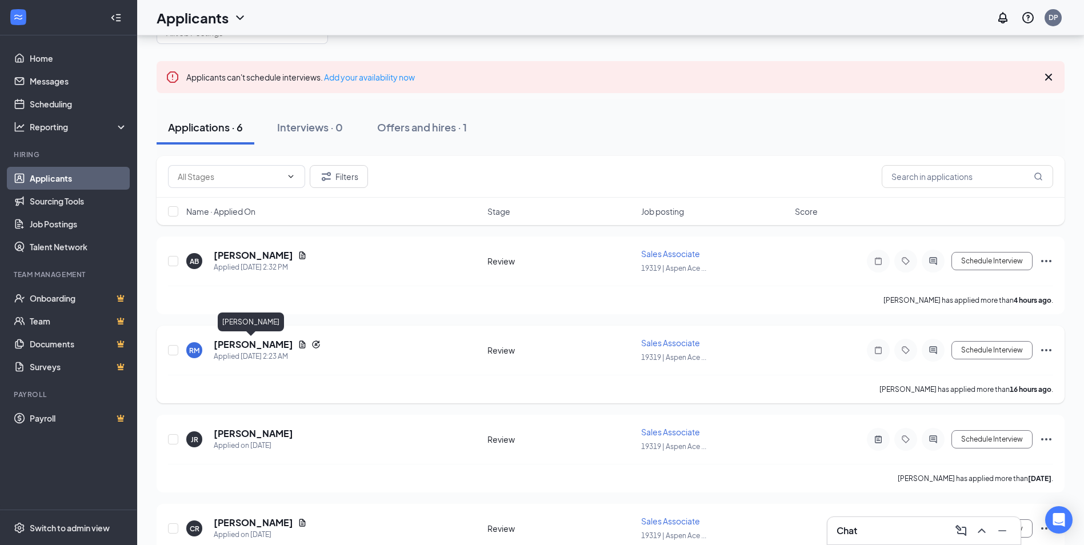
click at [234, 346] on h5 "[PERSON_NAME]" at bounding box center [253, 344] width 79 height 13
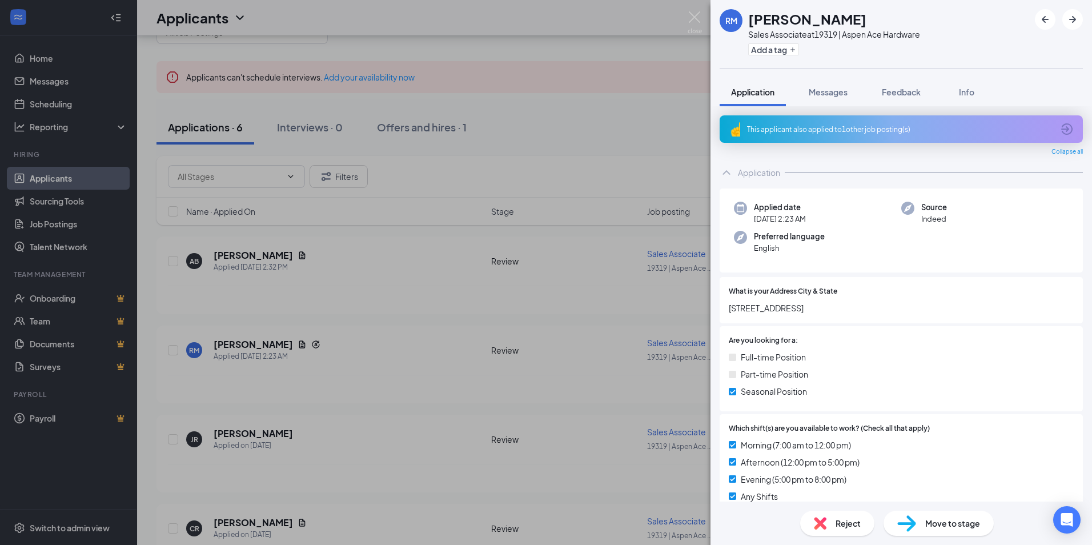
click at [583, 117] on div "RM [PERSON_NAME] Sales Associate at 19319 | Aspen Ace Hardware Add a tag Applic…" at bounding box center [546, 272] width 1092 height 545
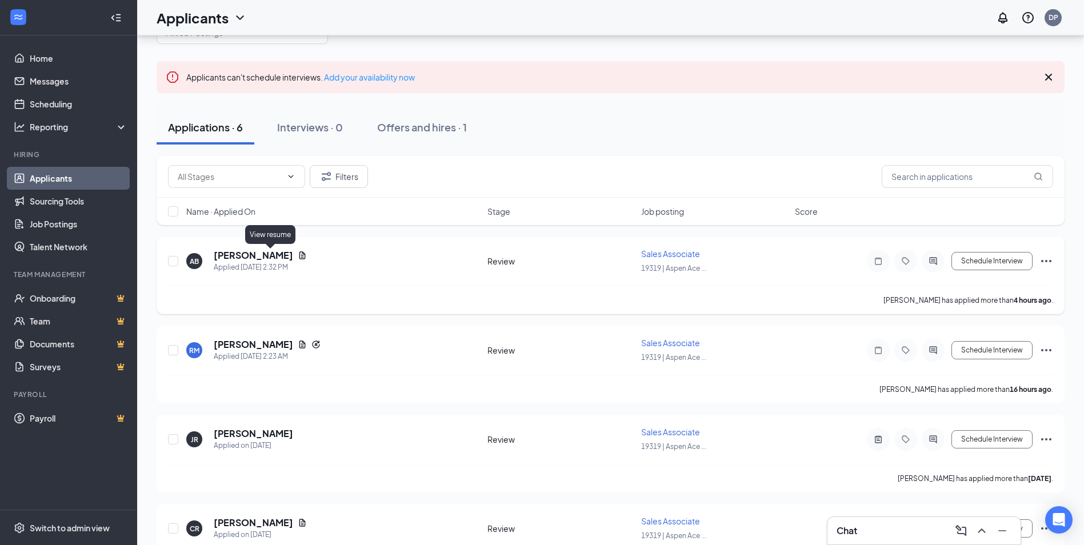
click at [298, 255] on icon "Document" at bounding box center [302, 255] width 9 height 9
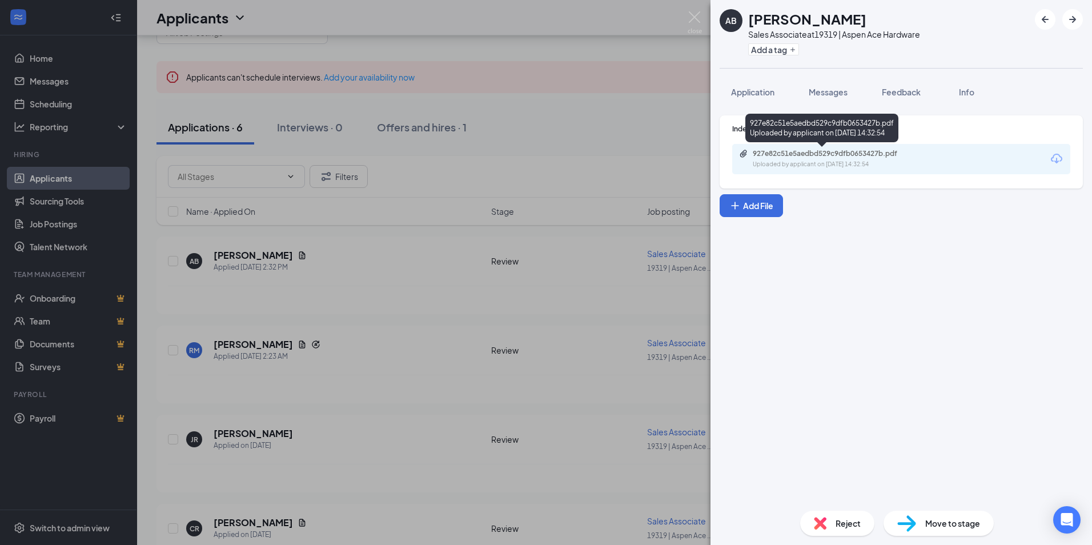
click at [816, 154] on div "927e82c51e5aedbd529c9dfb0653427b.pdf" at bounding box center [833, 153] width 160 height 9
click at [609, 123] on div "AB [PERSON_NAME] Sales Associate at 19319 | Aspen Ace Hardware Add a tag Applic…" at bounding box center [546, 272] width 1092 height 545
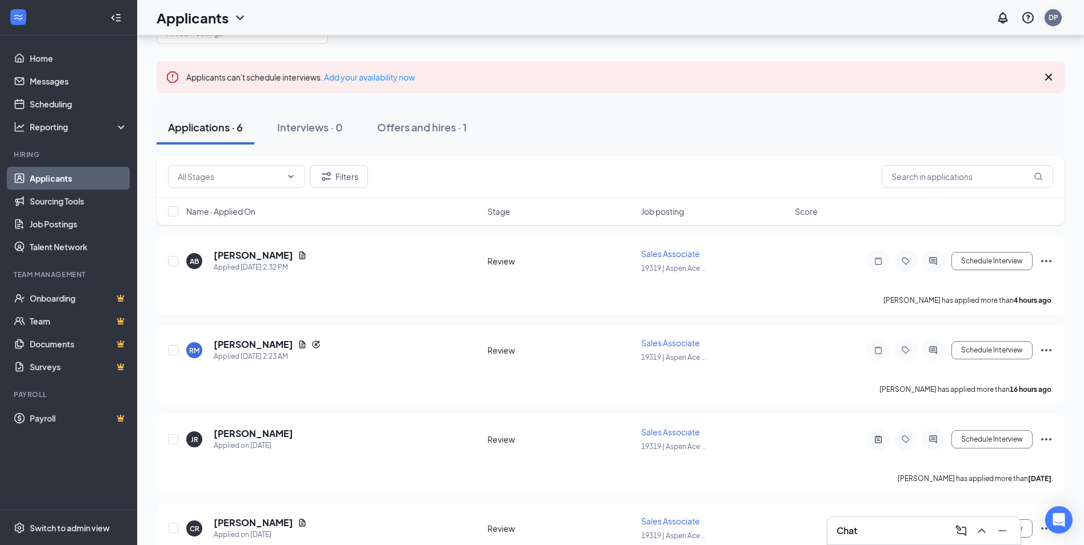
click at [1048, 20] on div "DP" at bounding box center [1053, 18] width 10 height 10
click at [957, 173] on div "Log out" at bounding box center [995, 174] width 123 height 11
